Goal: Task Accomplishment & Management: Manage account settings

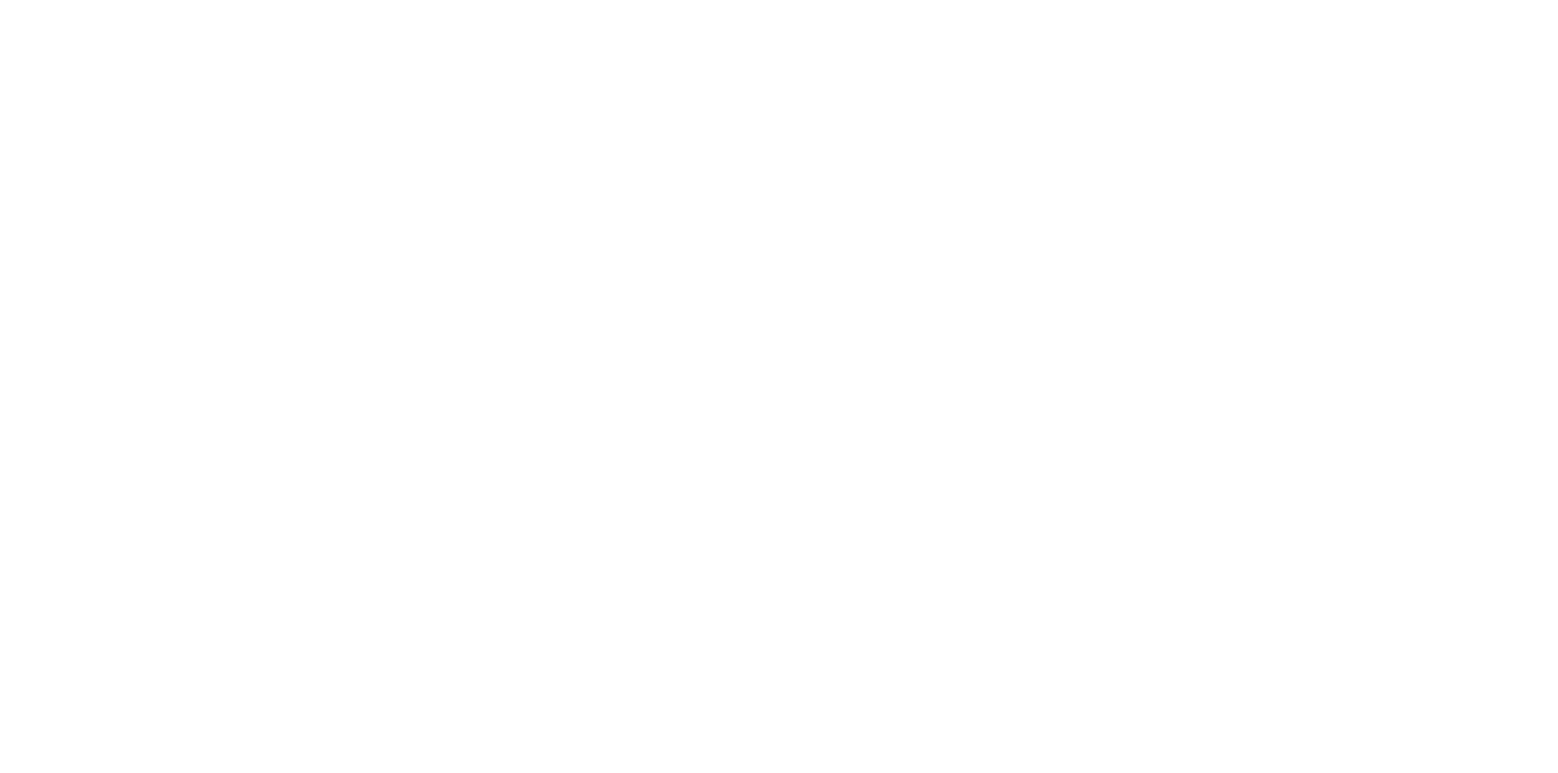
select select "********"
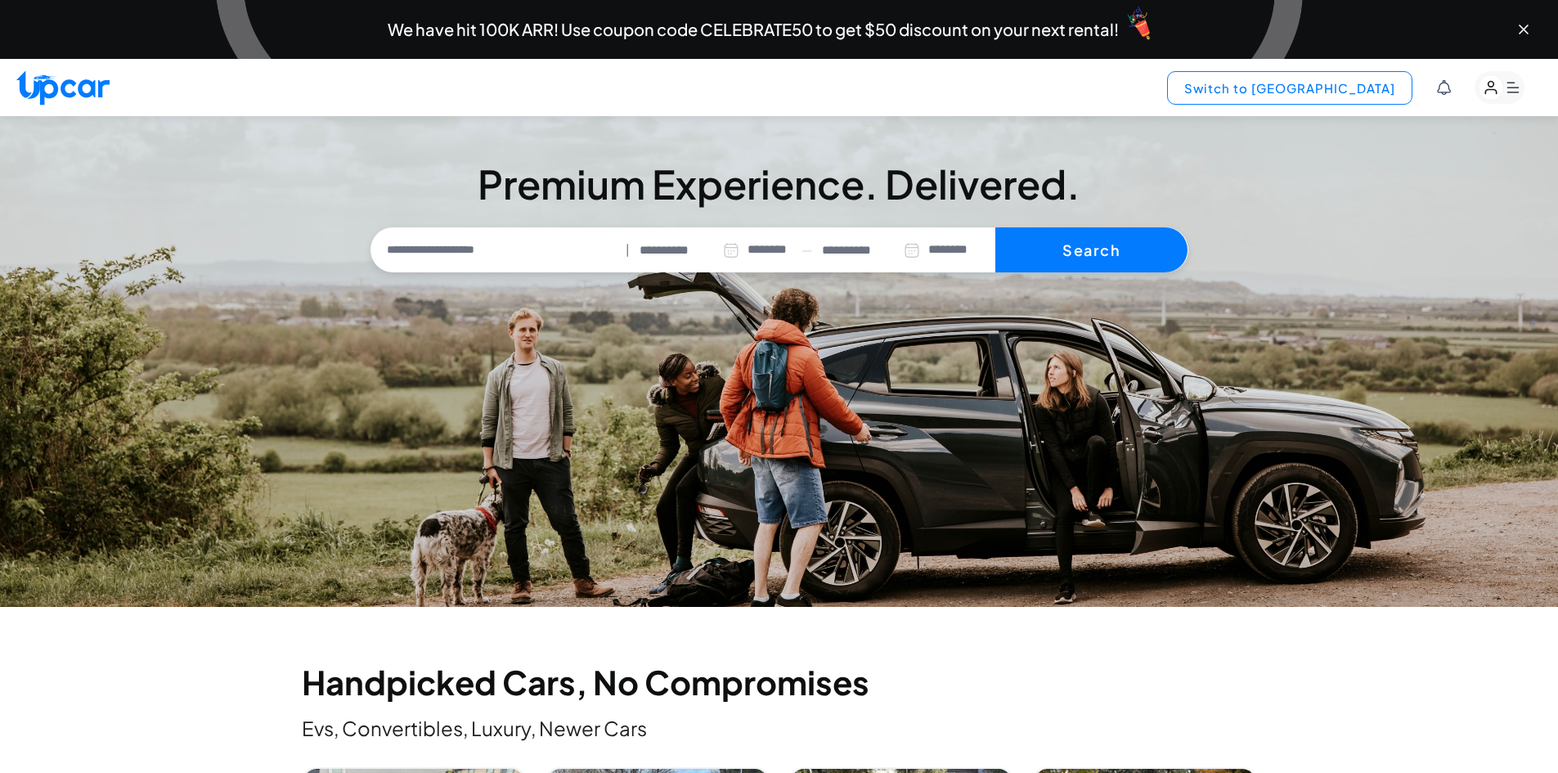
click at [1339, 83] on button "Switch to [GEOGRAPHIC_DATA]" at bounding box center [1289, 88] width 245 height 34
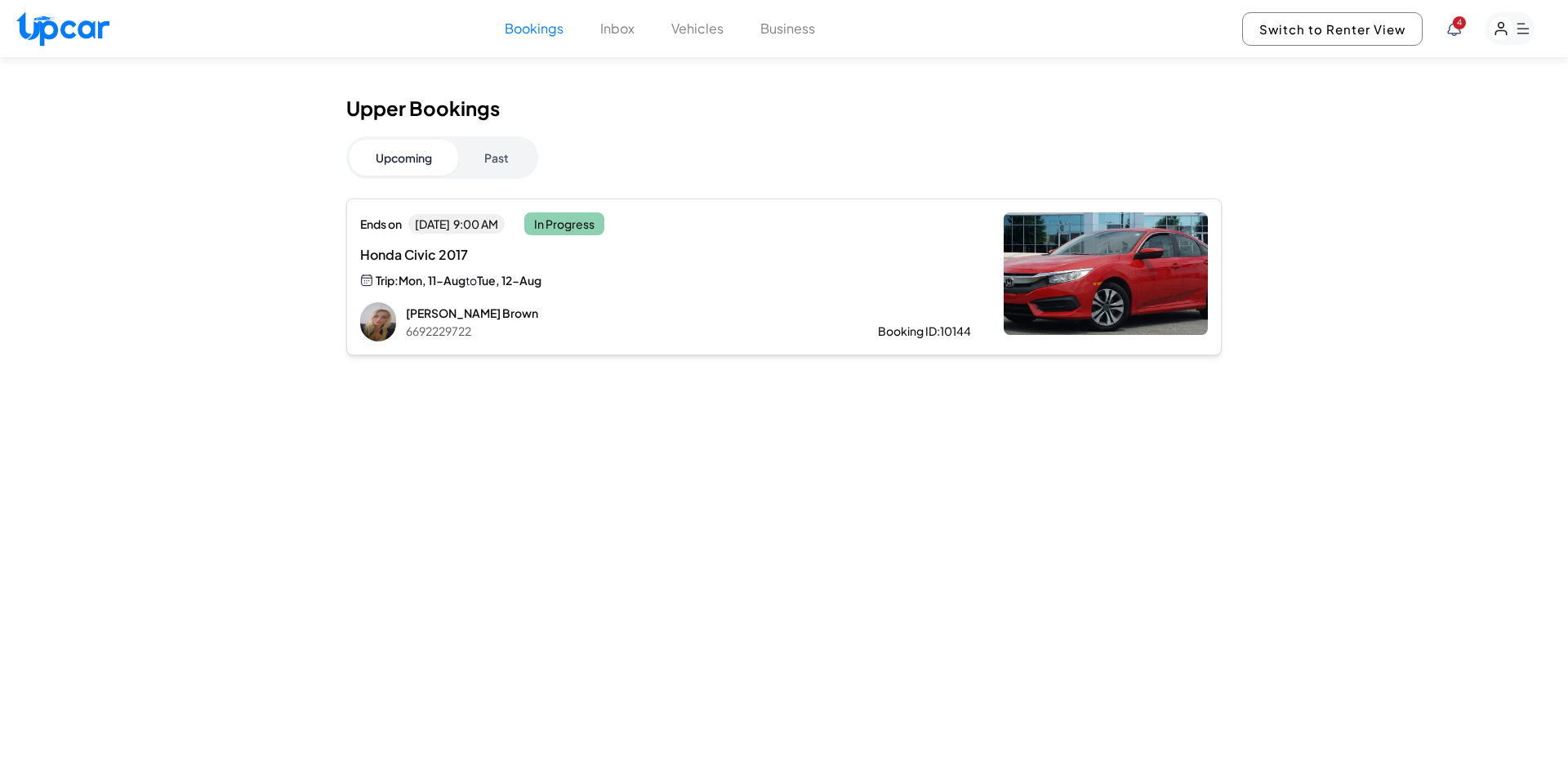
click at [423, 150] on button "Upcoming" at bounding box center [403, 158] width 109 height 36
click at [491, 155] on button "Past" at bounding box center [496, 158] width 77 height 36
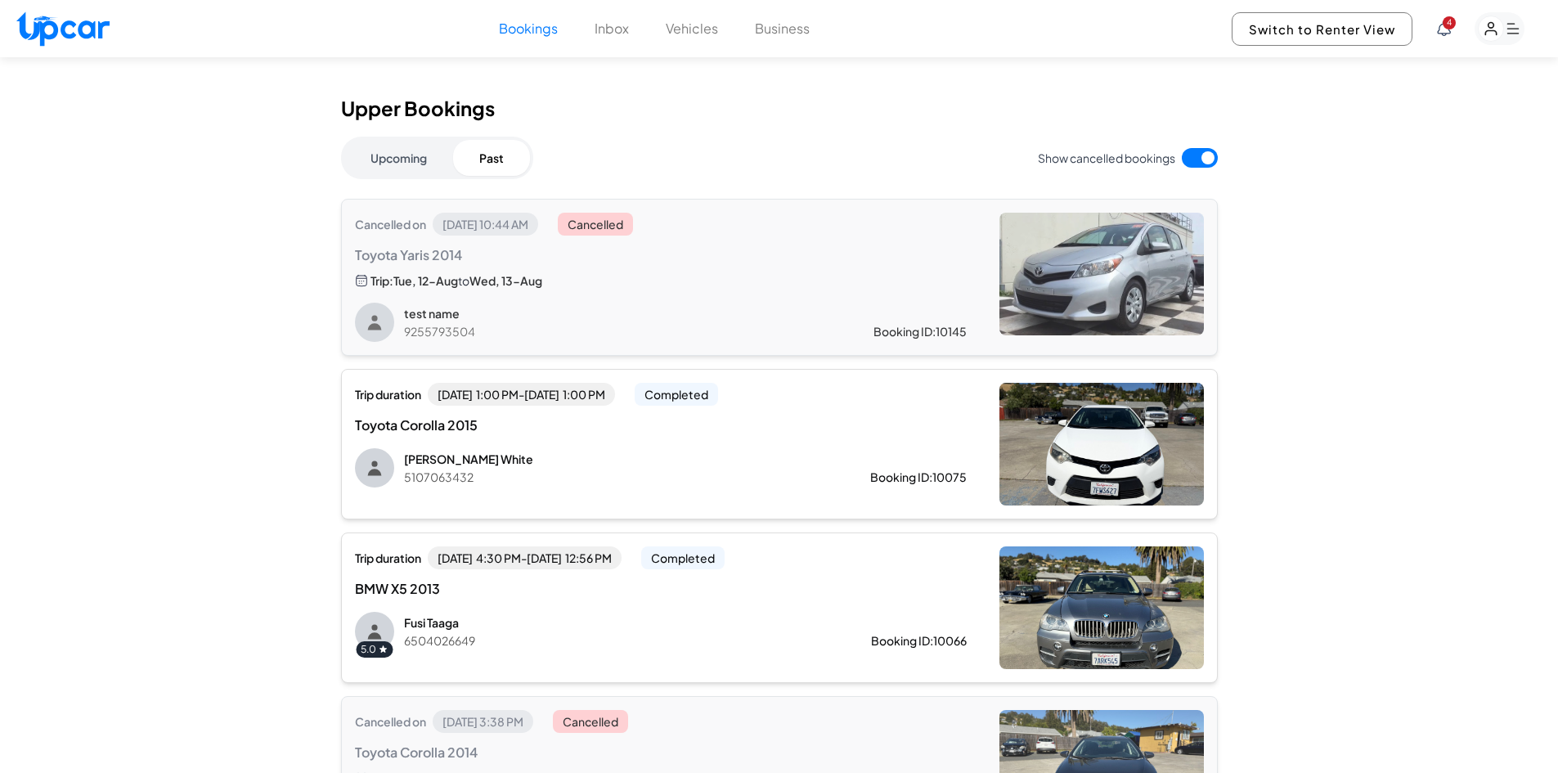
click at [431, 152] on button "Upcoming" at bounding box center [398, 158] width 109 height 36
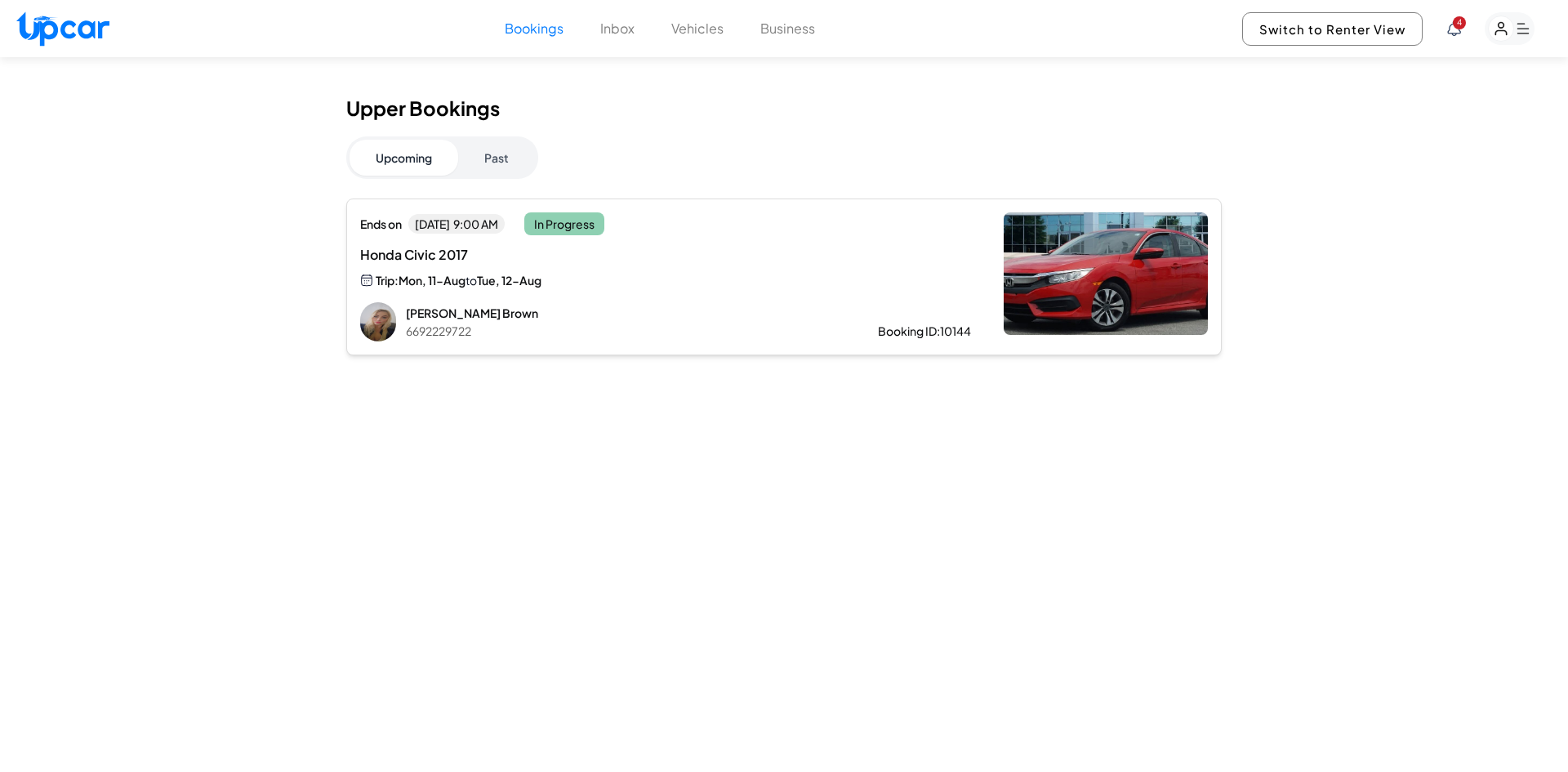
click at [680, 23] on button "Vehicles" at bounding box center [697, 29] width 52 height 20
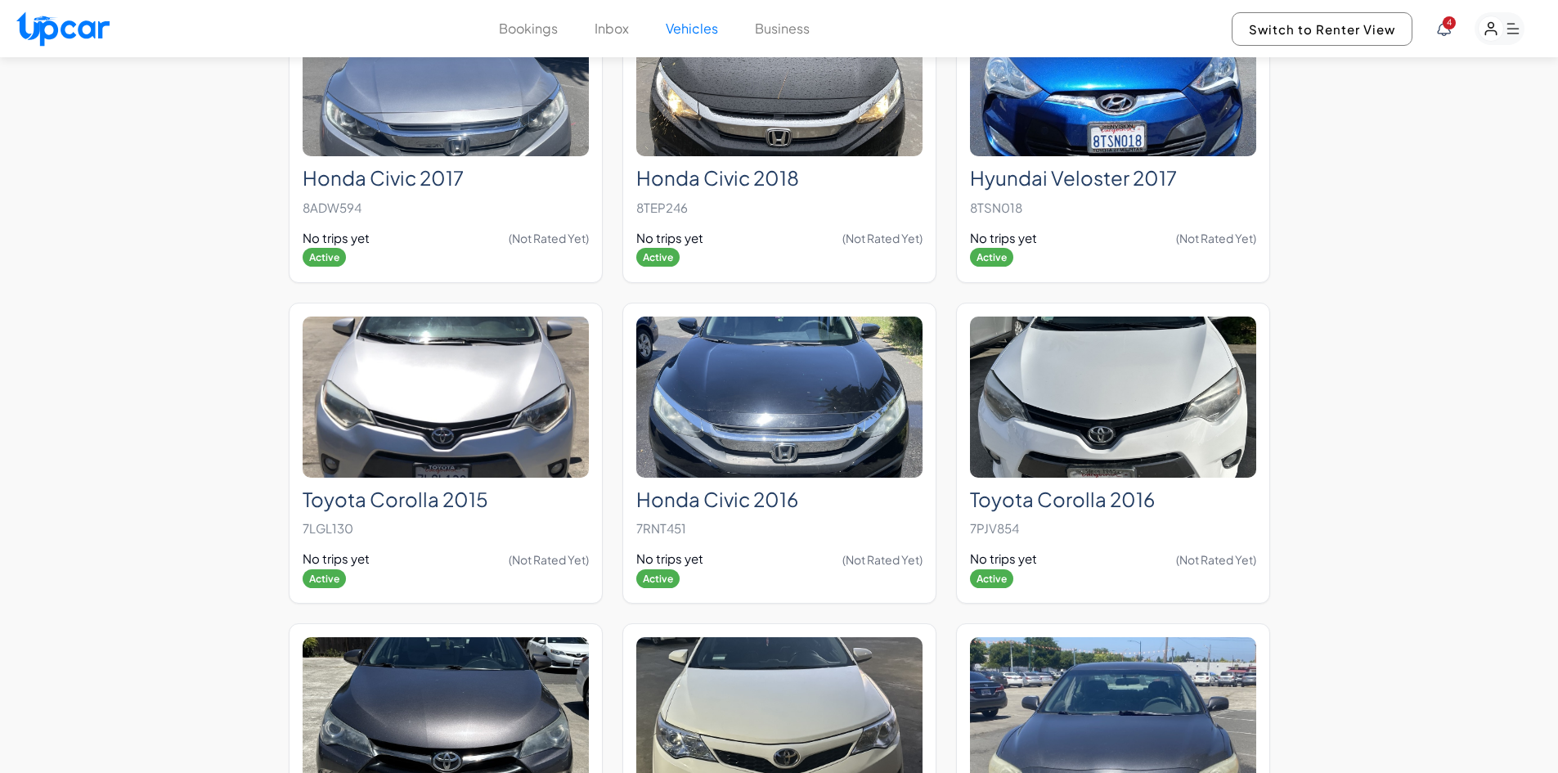
scroll to position [2781, 0]
